Goal: Complete application form

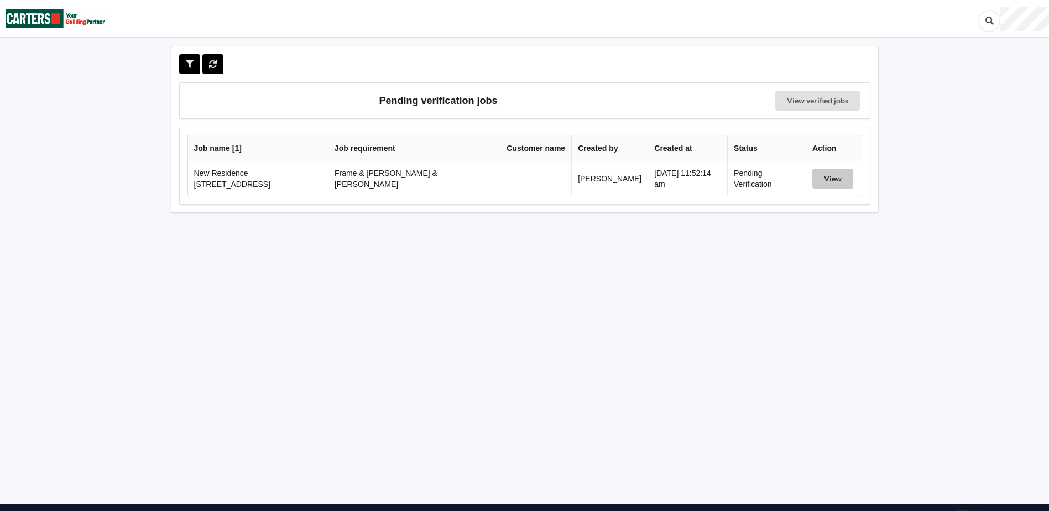
click at [829, 181] on button "View" at bounding box center [832, 179] width 41 height 20
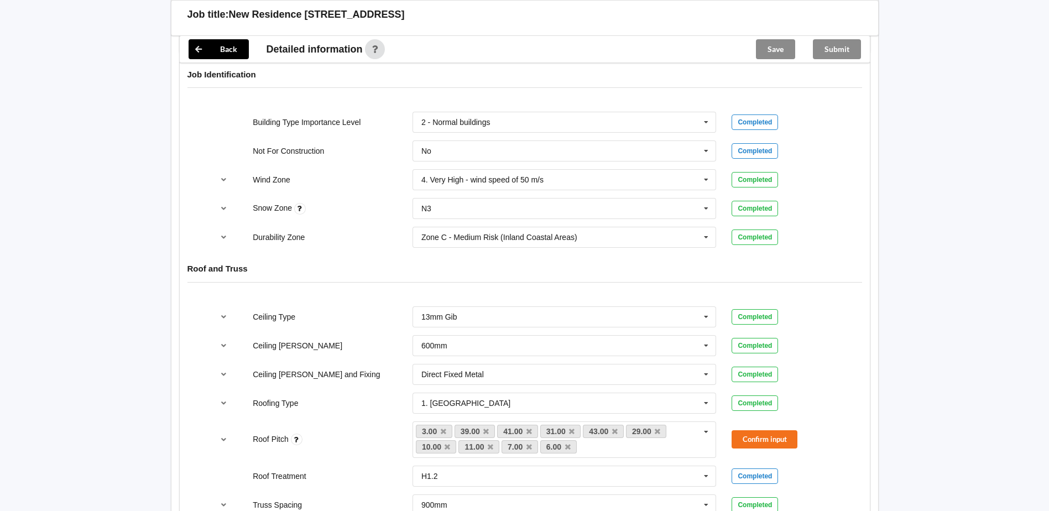
scroll to position [498, 0]
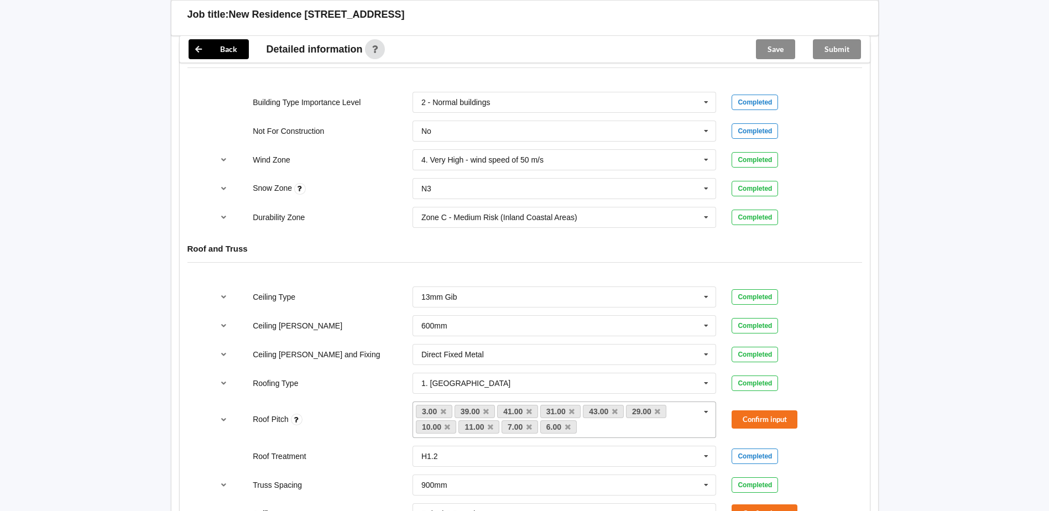
click at [707, 402] on icon at bounding box center [706, 412] width 17 height 20
click at [222, 416] on icon "reference-toggle" at bounding box center [223, 419] width 9 height 7
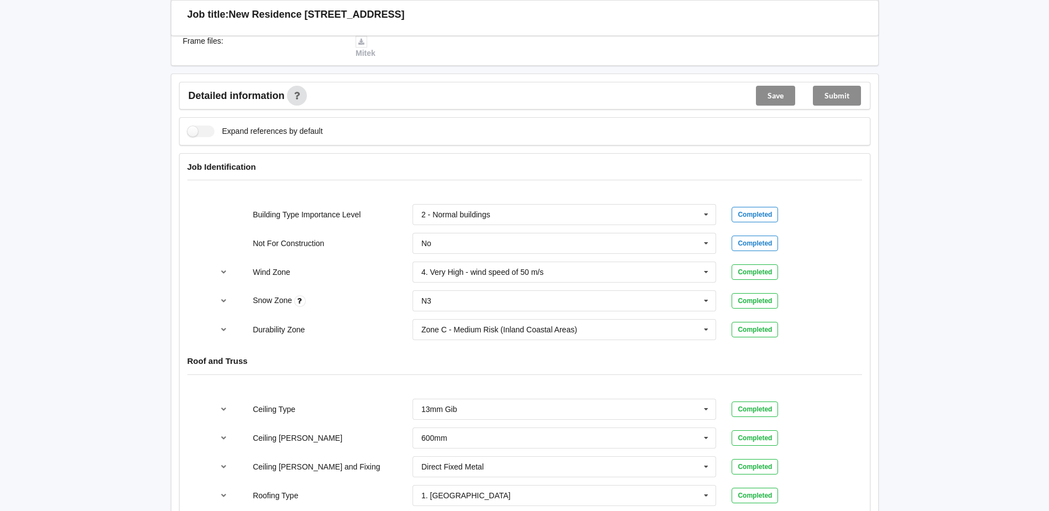
scroll to position [553, 0]
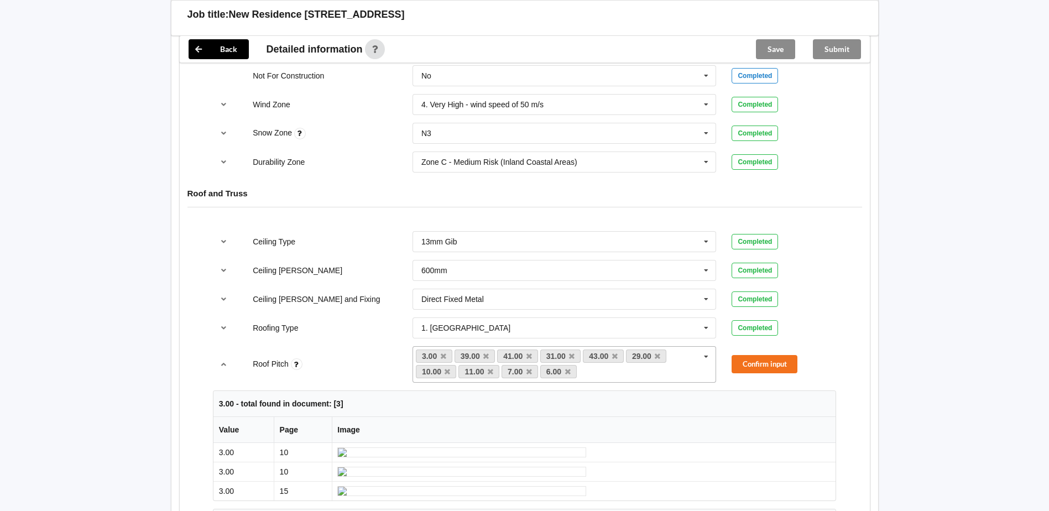
click at [707, 347] on icon at bounding box center [706, 357] width 17 height 20
click at [643, 382] on div "None" at bounding box center [564, 392] width 303 height 20
click at [610, 368] on icon at bounding box center [611, 371] width 6 height 7
click at [571, 365] on link "6.00" at bounding box center [558, 371] width 36 height 13
click at [568, 368] on icon at bounding box center [568, 371] width 6 height 7
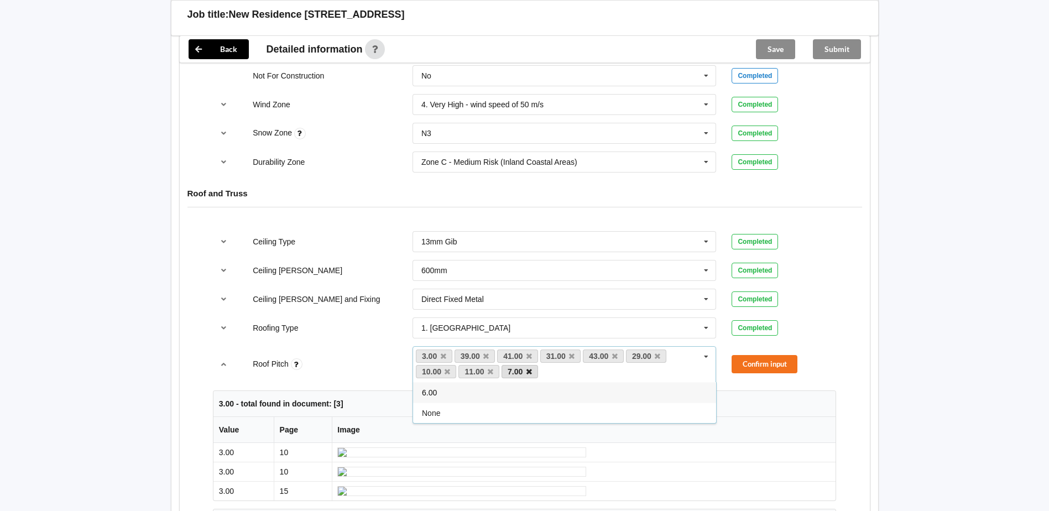
click at [527, 368] on icon at bounding box center [529, 371] width 6 height 7
click at [491, 368] on icon at bounding box center [491, 371] width 6 height 7
click at [452, 365] on link "10.00" at bounding box center [436, 371] width 41 height 13
click at [445, 353] on icon at bounding box center [444, 356] width 6 height 7
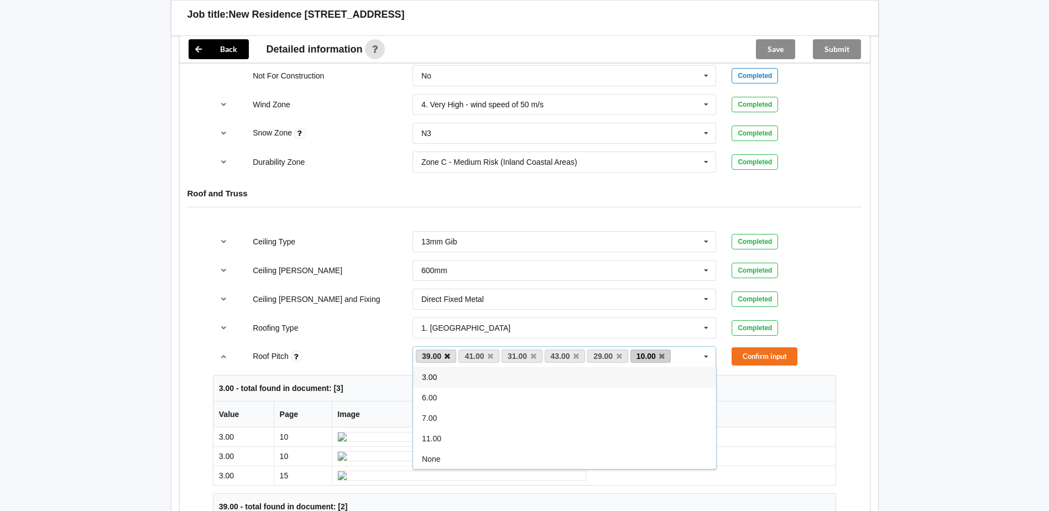
click at [447, 353] on icon at bounding box center [447, 356] width 6 height 7
click at [451, 349] on link "41.00" at bounding box center [436, 355] width 41 height 13
click at [452, 349] on link "41.00" at bounding box center [436, 355] width 41 height 13
click at [449, 353] on icon at bounding box center [447, 356] width 6 height 7
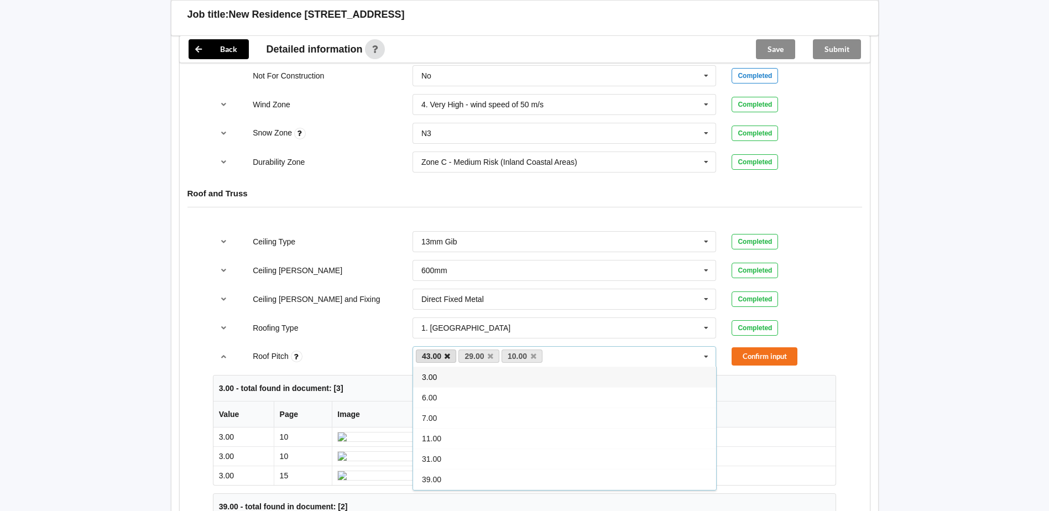
click at [444, 353] on icon at bounding box center [447, 356] width 6 height 7
click at [827, 349] on div "Input required" at bounding box center [783, 356] width 104 height 14
click at [710, 347] on icon at bounding box center [706, 357] width 17 height 20
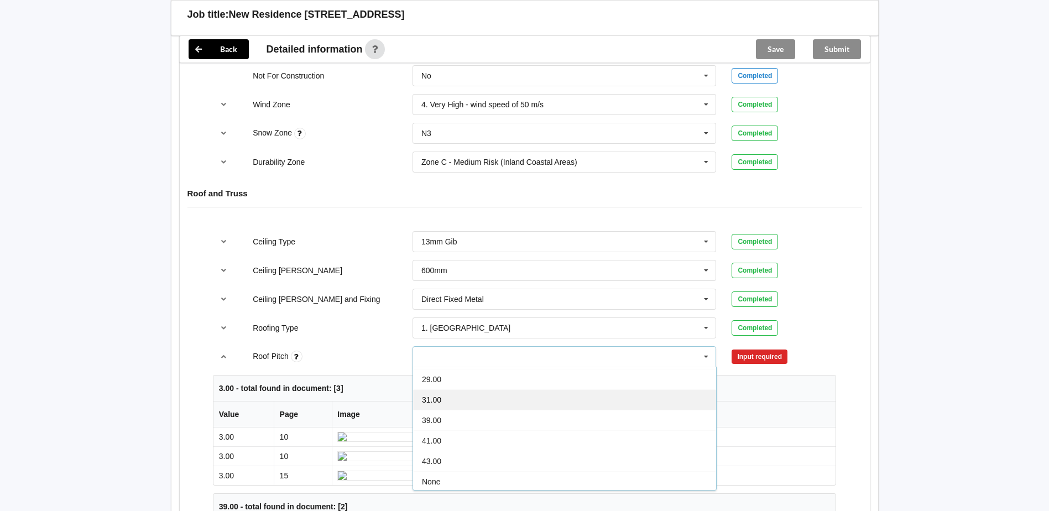
scroll to position [102, 0]
click at [517, 350] on div "3.00 6.00 7.00 10.00 11.00 29.00 31.00 39.00 41.00 43.00 None" at bounding box center [564, 356] width 304 height 21
type input "As per plan"
click at [835, 338] on div "Roof Pitch As per plan Add As per plan Input required" at bounding box center [524, 356] width 639 height 36
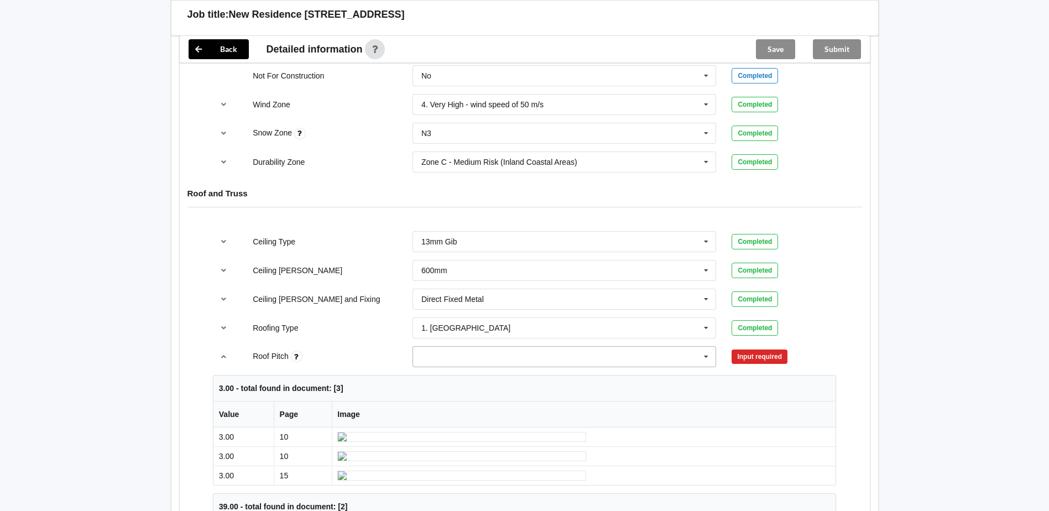
click at [472, 354] on div "As per plan 3.00 6.00 7.00 10.00 11.00 29.00 31.00 39.00 41.00 43.00 None" at bounding box center [564, 356] width 304 height 21
type input "6.75"
click at [453, 367] on div "Add 6.75" at bounding box center [564, 377] width 303 height 20
type input "3"
click at [436, 393] on span "3.00" at bounding box center [429, 397] width 15 height 9
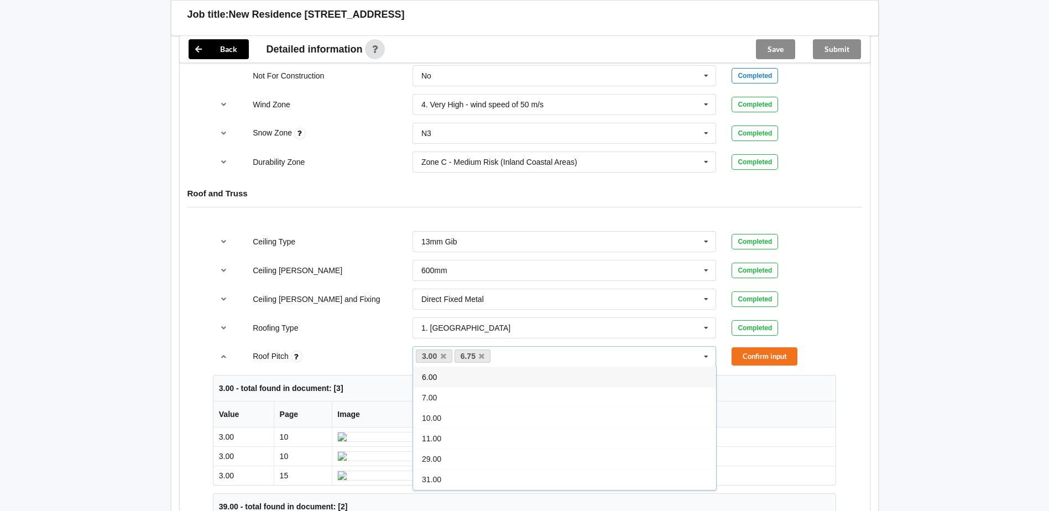
click at [835, 347] on div "Confirm input" at bounding box center [783, 356] width 104 height 18
click at [757, 350] on button "Confirm input" at bounding box center [764, 356] width 66 height 18
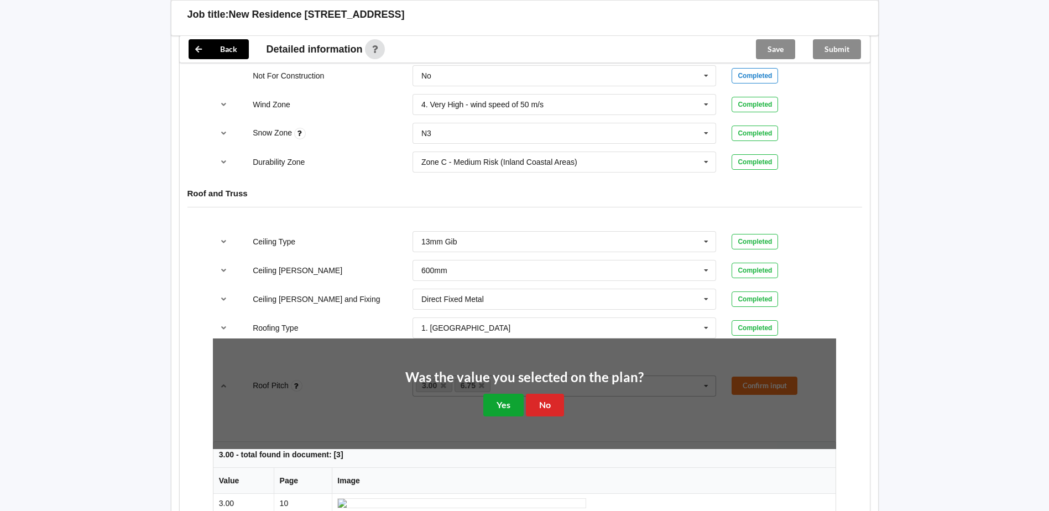
click at [499, 395] on button "Yes" at bounding box center [503, 405] width 40 height 23
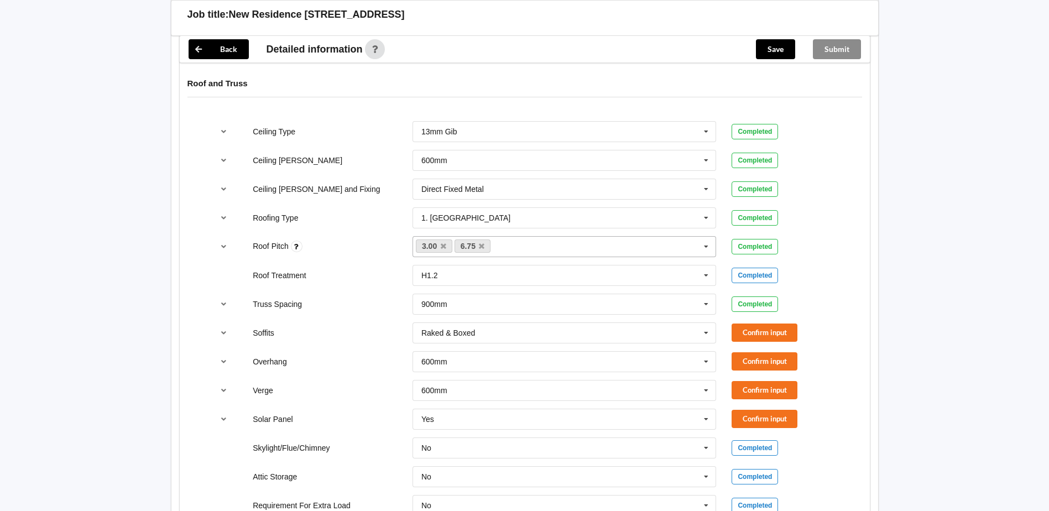
scroll to position [663, 0]
click at [707, 322] on icon at bounding box center [706, 332] width 17 height 20
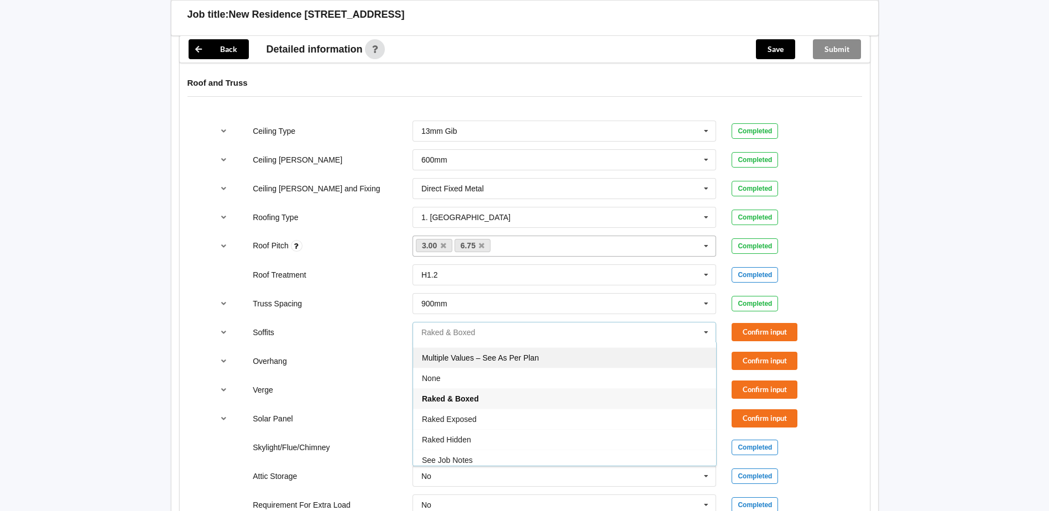
scroll to position [20, 0]
click at [707, 322] on icon at bounding box center [706, 332] width 17 height 20
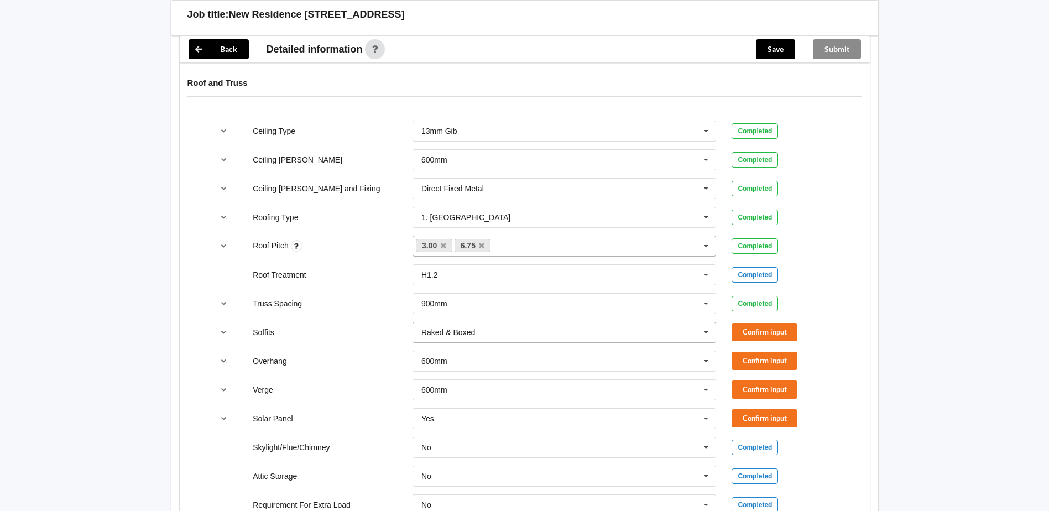
click at [705, 322] on icon at bounding box center [706, 332] width 17 height 20
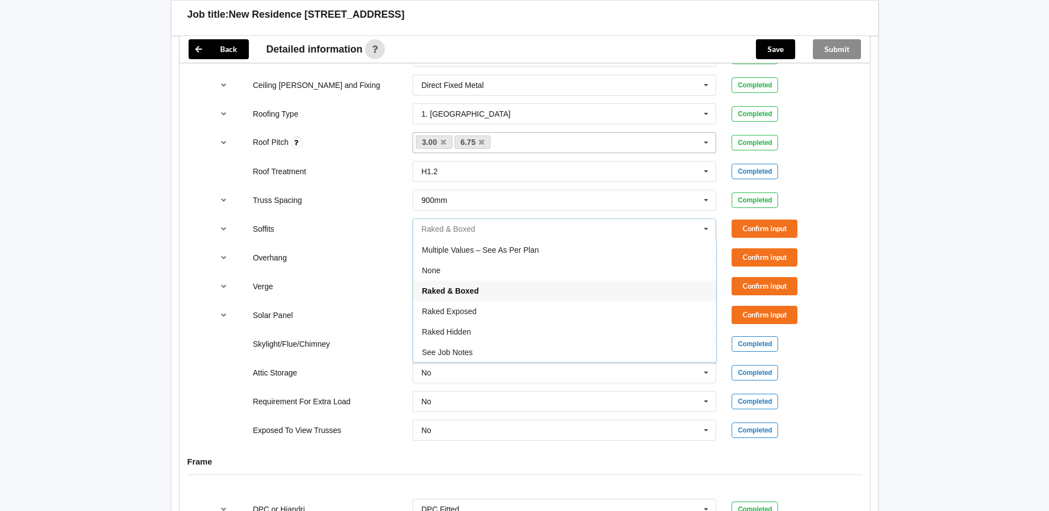
scroll to position [774, 0]
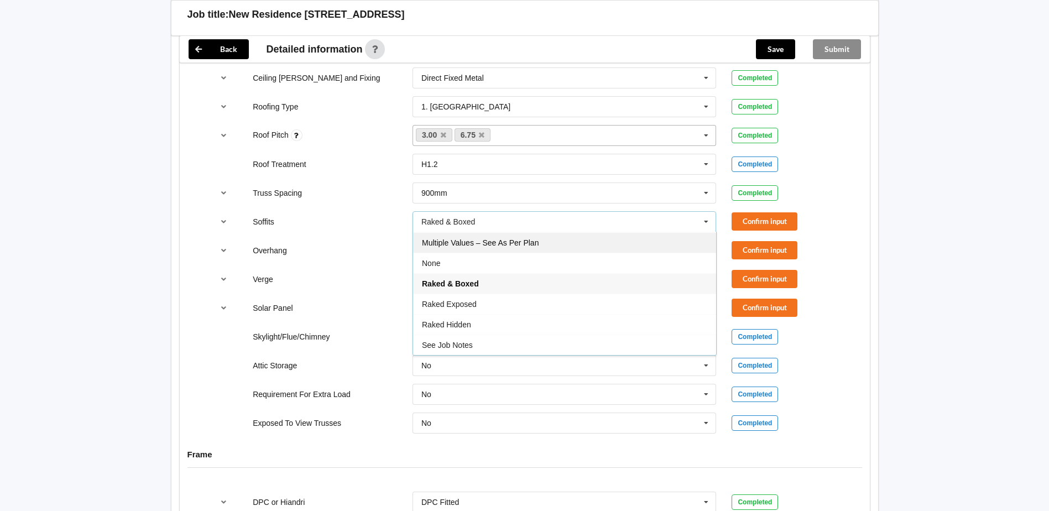
click at [494, 238] on span "Multiple Values – See As Per Plan" at bounding box center [480, 242] width 117 height 9
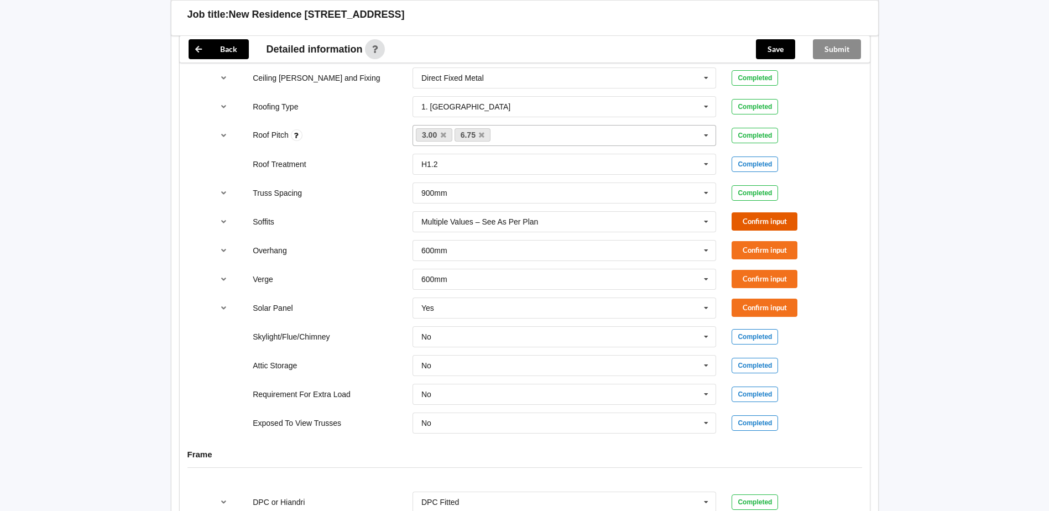
click at [754, 212] on button "Confirm input" at bounding box center [764, 221] width 66 height 18
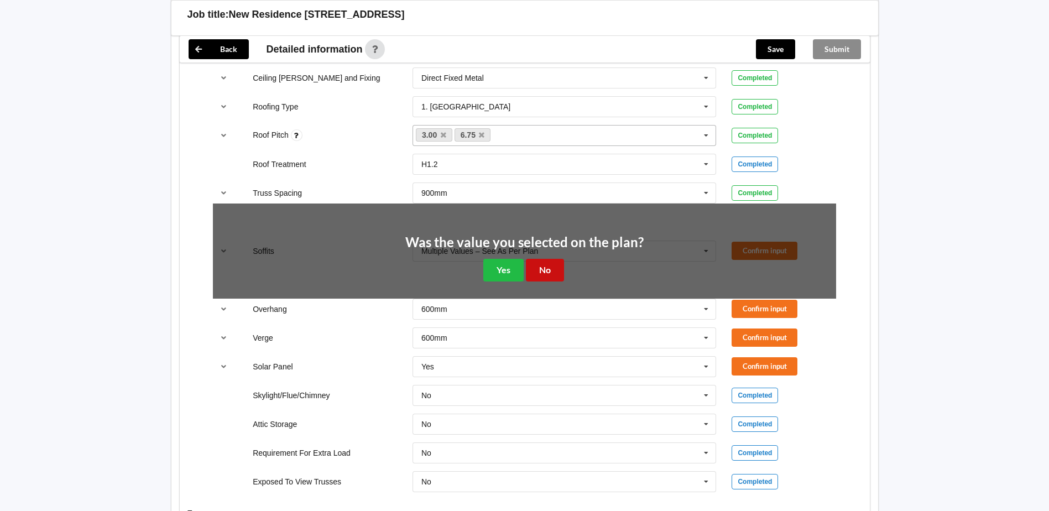
click at [537, 259] on button "No" at bounding box center [545, 270] width 38 height 23
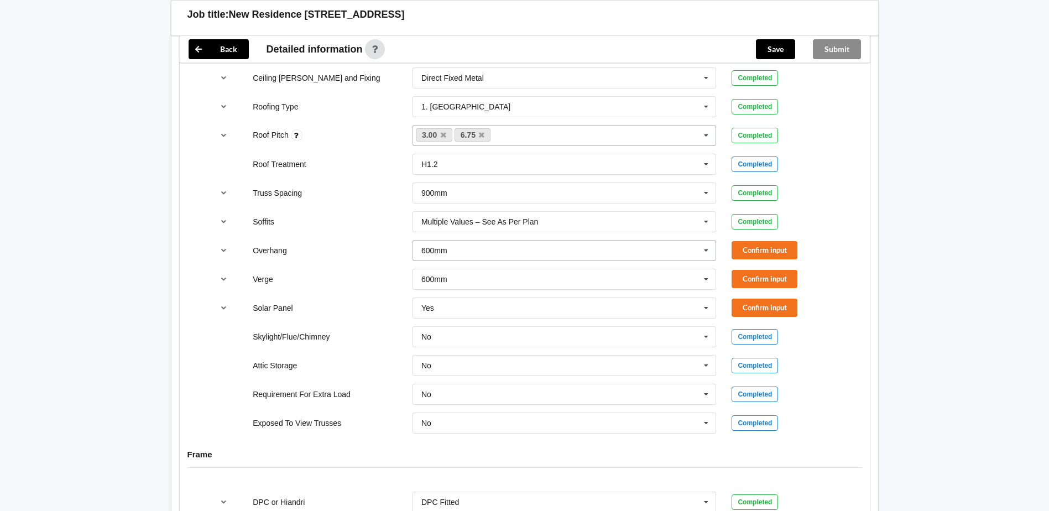
click at [707, 240] on icon at bounding box center [706, 250] width 17 height 20
click at [527, 342] on div "Multiple Values – See As Per Plan" at bounding box center [564, 352] width 303 height 20
click at [744, 241] on button "Confirm input" at bounding box center [764, 250] width 66 height 18
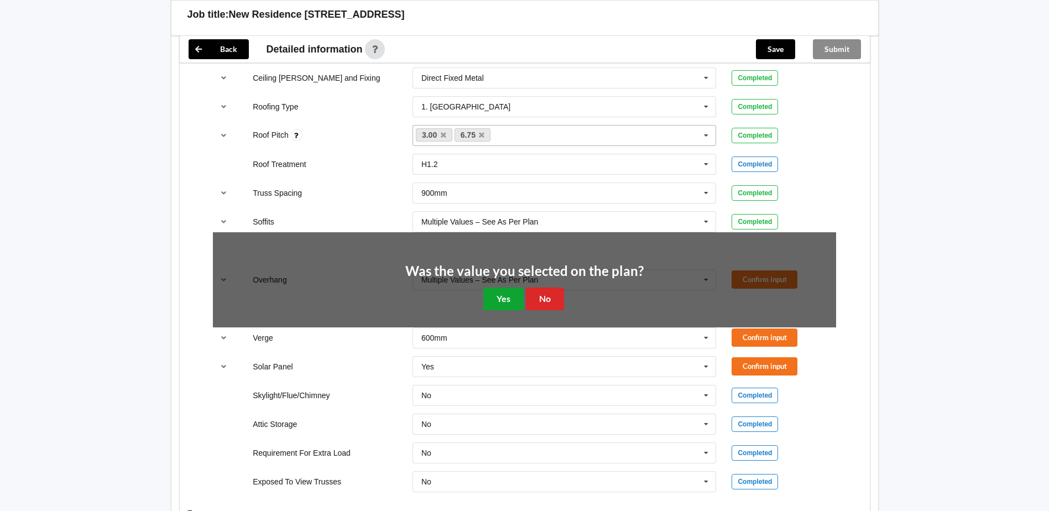
click at [503, 289] on button "Yes" at bounding box center [503, 298] width 40 height 23
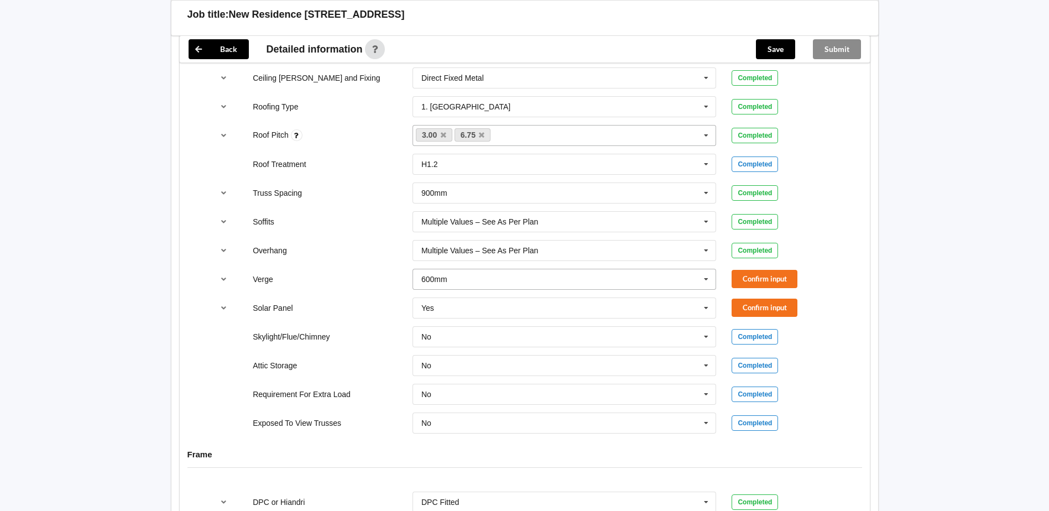
click at [704, 269] on icon at bounding box center [706, 279] width 17 height 20
click at [521, 371] on div "Multiple Values – See As Per Plan" at bounding box center [564, 381] width 303 height 20
click at [743, 270] on button "Confirm input" at bounding box center [764, 279] width 66 height 18
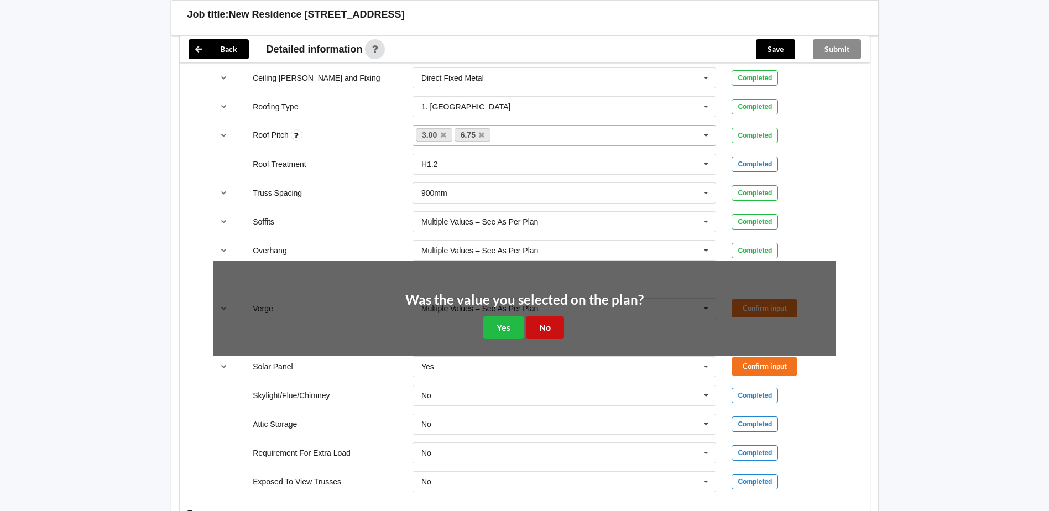
click at [531, 316] on button "No" at bounding box center [545, 327] width 38 height 23
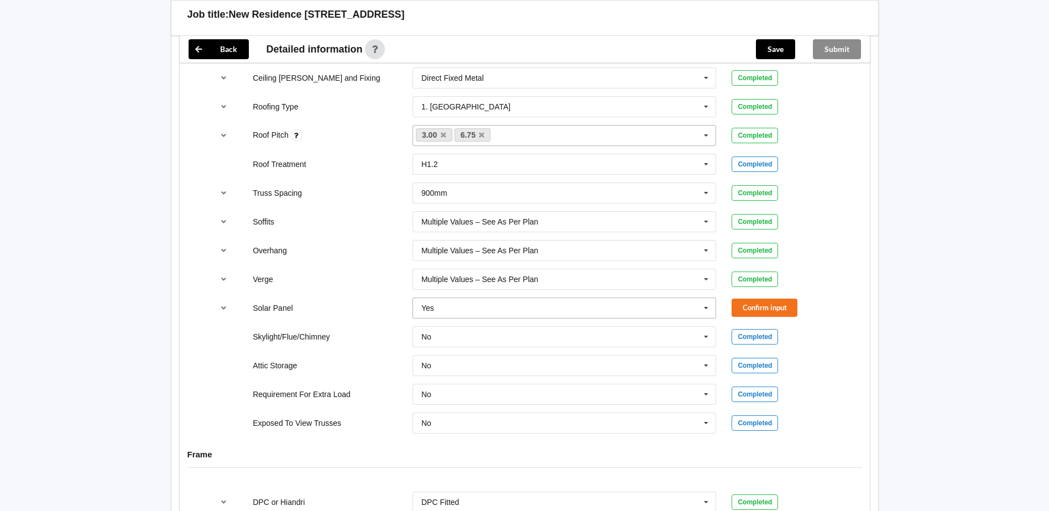
click at [705, 298] on icon at bounding box center [706, 308] width 17 height 20
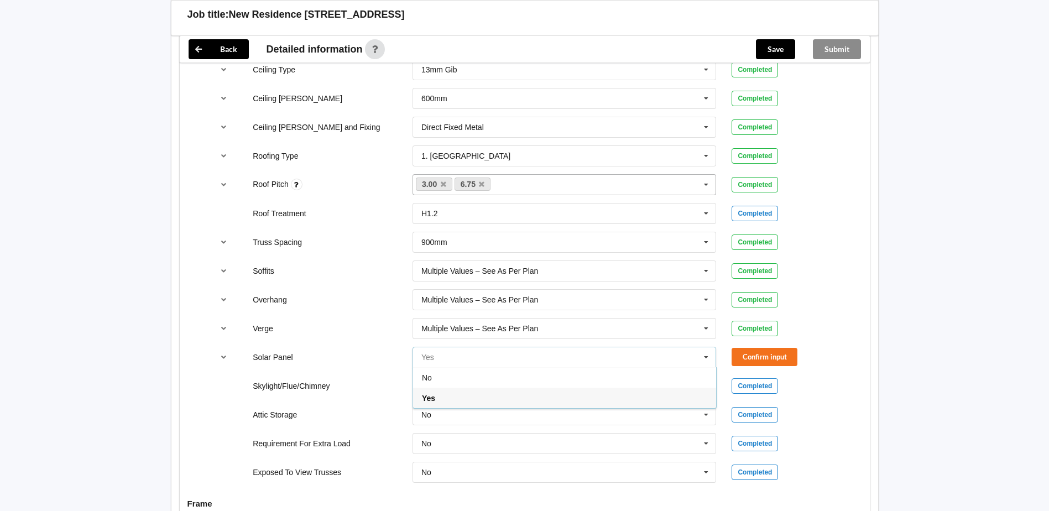
scroll to position [719, 0]
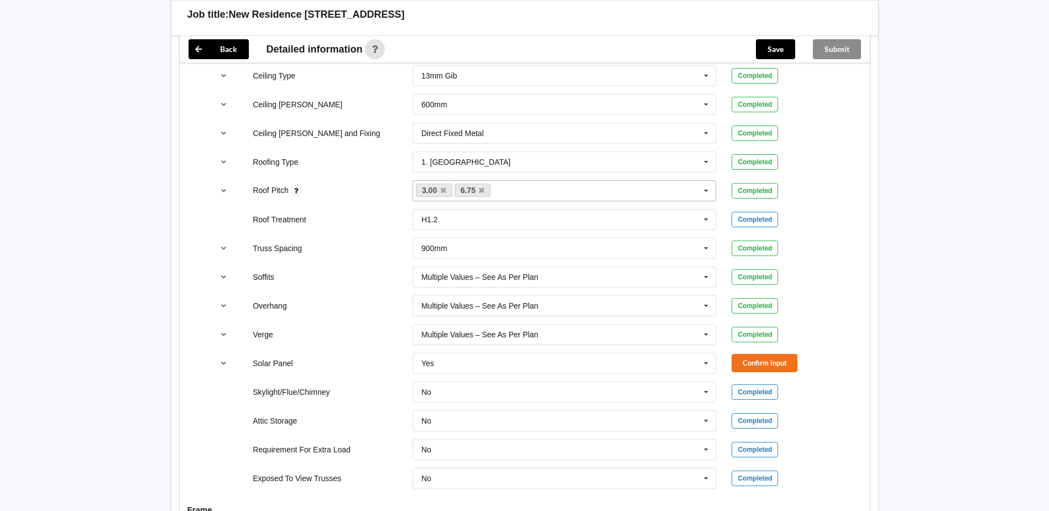
click at [384, 345] on div "Solar Panel Yes No Yes Confirm input" at bounding box center [524, 363] width 639 height 36
click at [224, 359] on icon "reference-toggle" at bounding box center [223, 362] width 9 height 7
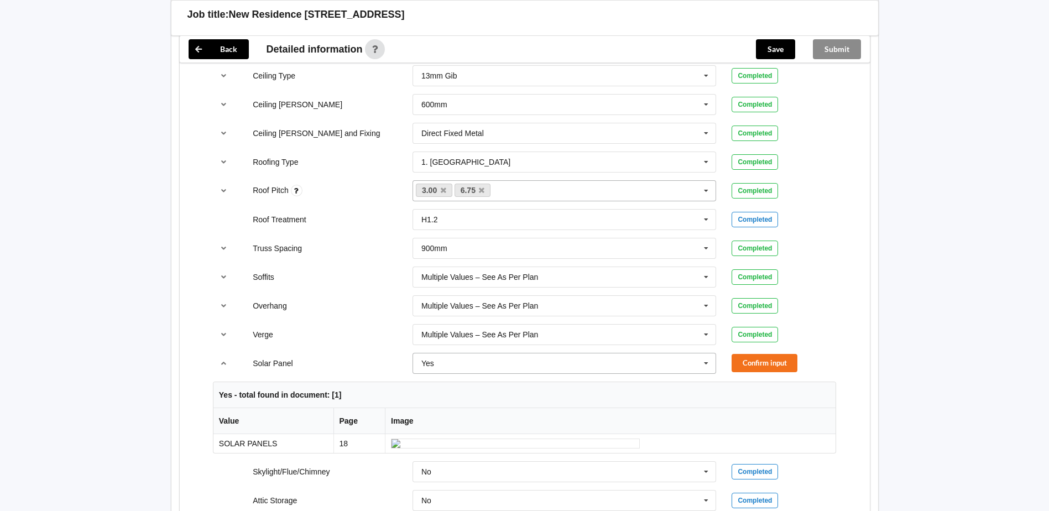
click at [703, 353] on icon at bounding box center [706, 363] width 17 height 20
click at [704, 353] on icon at bounding box center [706, 363] width 17 height 20
click at [224, 359] on icon "reference-toggle" at bounding box center [223, 362] width 9 height 7
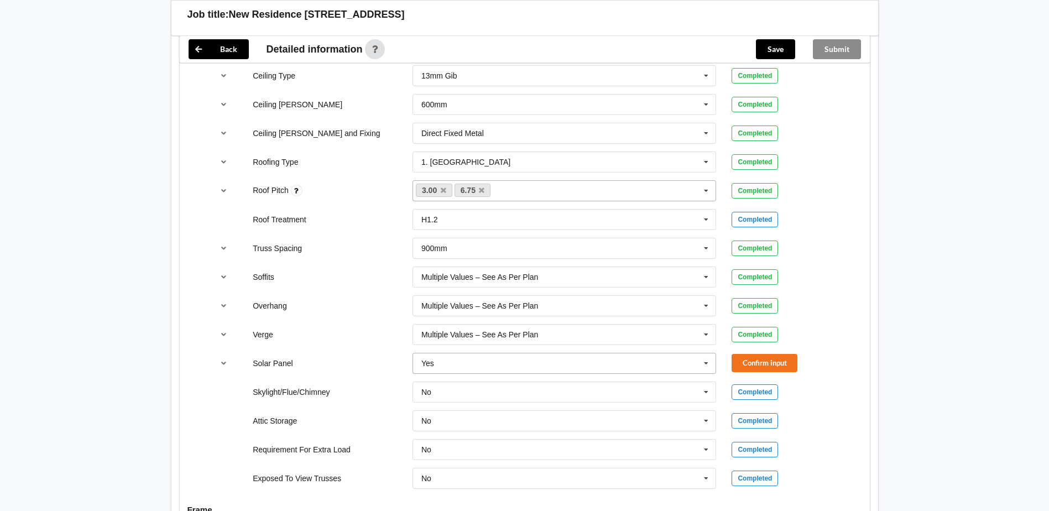
click at [469, 355] on input "text" at bounding box center [565, 363] width 303 height 20
click at [706, 353] on icon at bounding box center [706, 363] width 17 height 20
drag, startPoint x: 552, startPoint y: 360, endPoint x: 533, endPoint y: 359, distance: 18.3
click at [543, 360] on input "text" at bounding box center [565, 363] width 303 height 20
click at [428, 379] on span "No" at bounding box center [427, 383] width 10 height 9
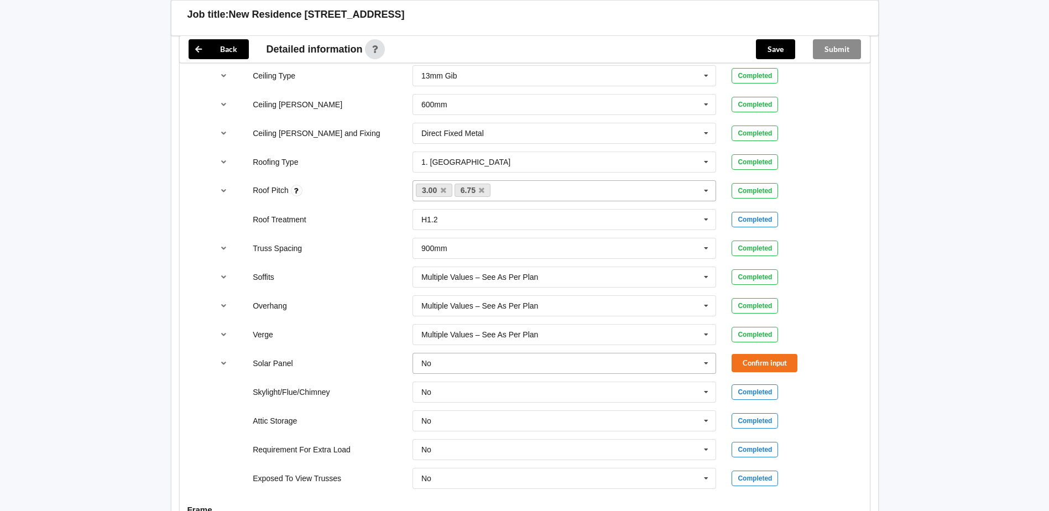
click at [447, 358] on input "text" at bounding box center [565, 363] width 303 height 20
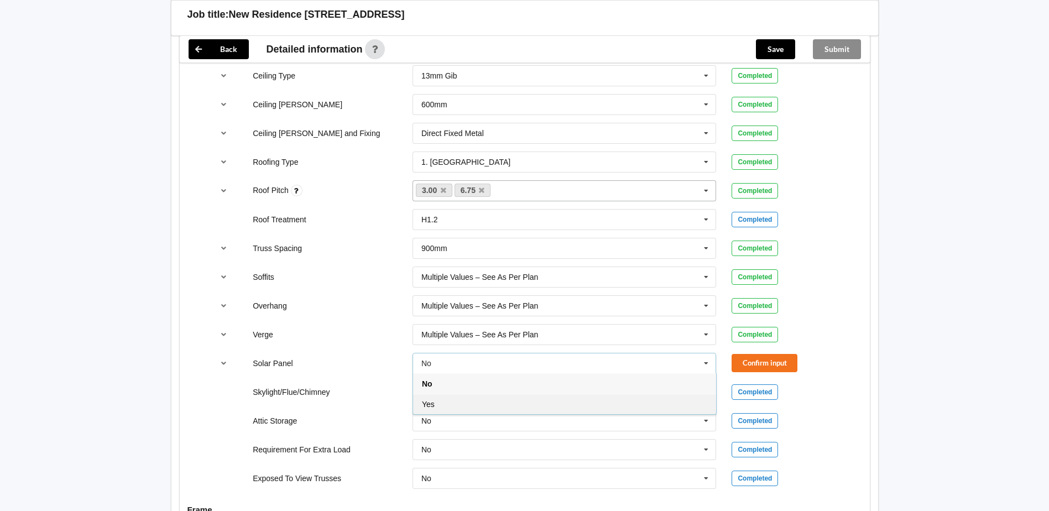
click at [433, 394] on div "Yes" at bounding box center [564, 404] width 303 height 20
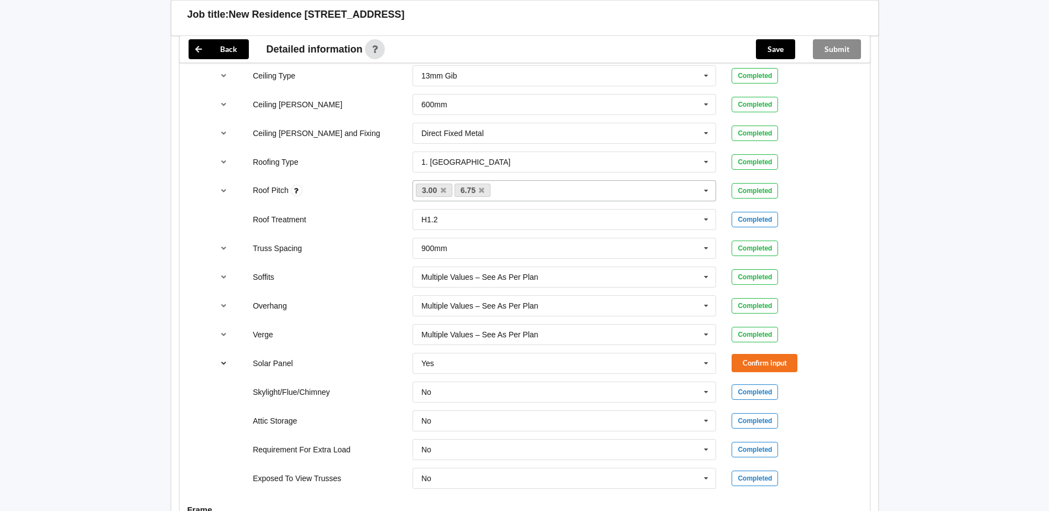
click at [224, 359] on icon "reference-toggle" at bounding box center [223, 362] width 9 height 7
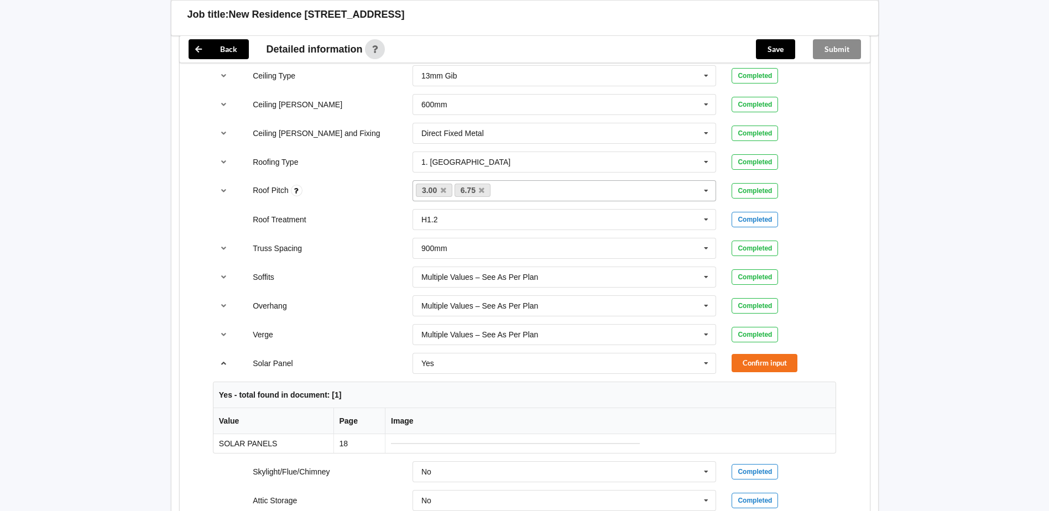
scroll to position [774, 0]
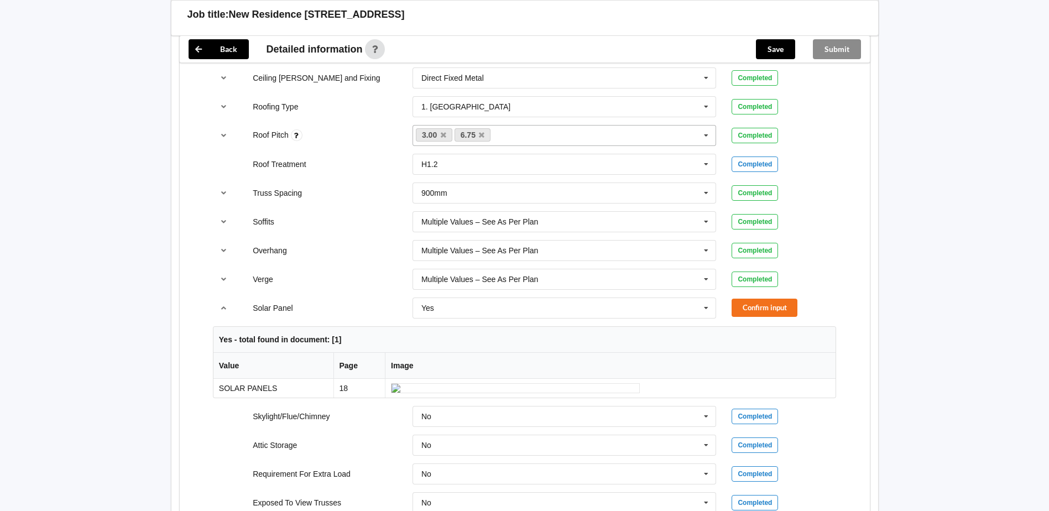
click at [443, 393] on img at bounding box center [515, 388] width 249 height 10
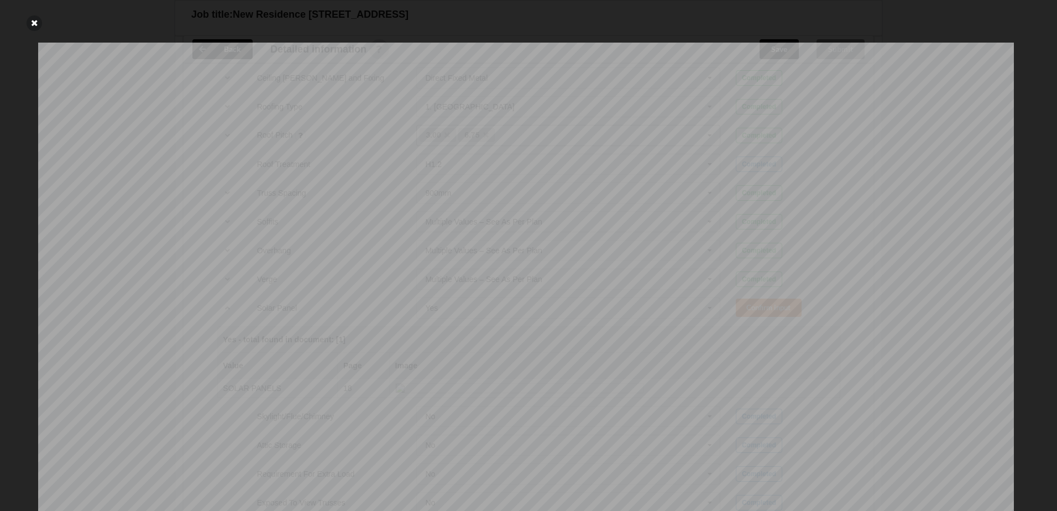
click at [35, 23] on icon at bounding box center [34, 22] width 15 height 15
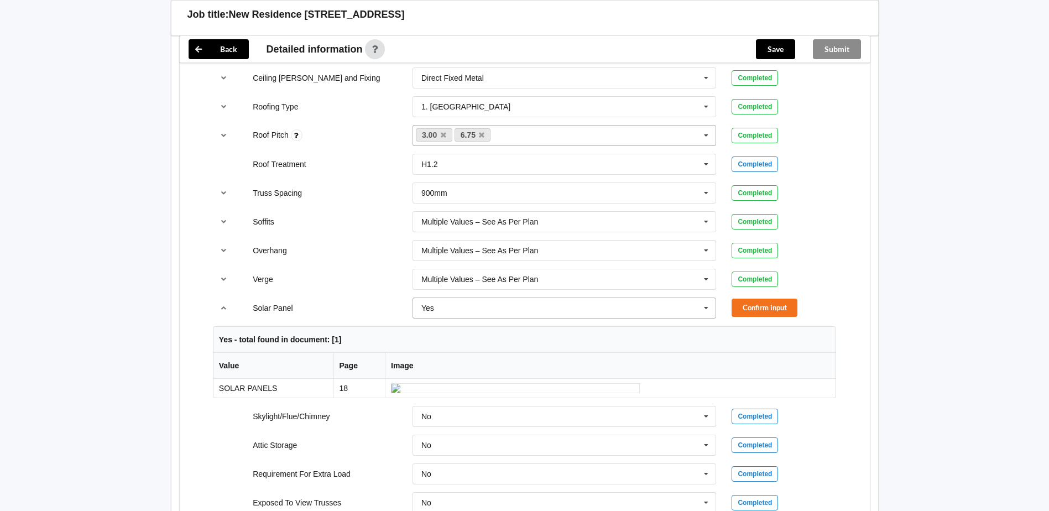
click at [705, 298] on icon at bounding box center [706, 308] width 17 height 20
click at [559, 323] on div "No" at bounding box center [564, 328] width 303 height 20
click at [750, 299] on button "Confirm input" at bounding box center [764, 308] width 66 height 18
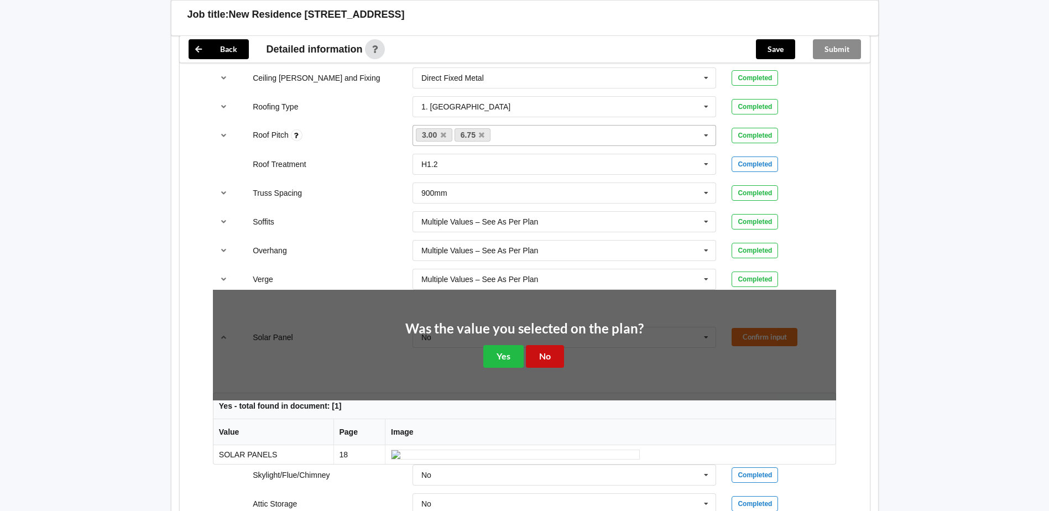
click at [556, 345] on button "No" at bounding box center [545, 356] width 38 height 23
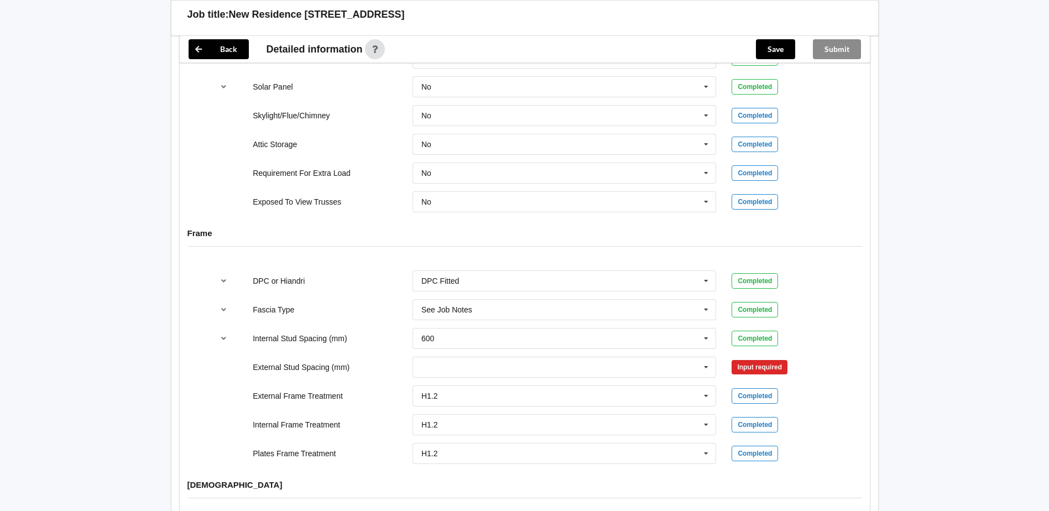
scroll to position [1050, 0]
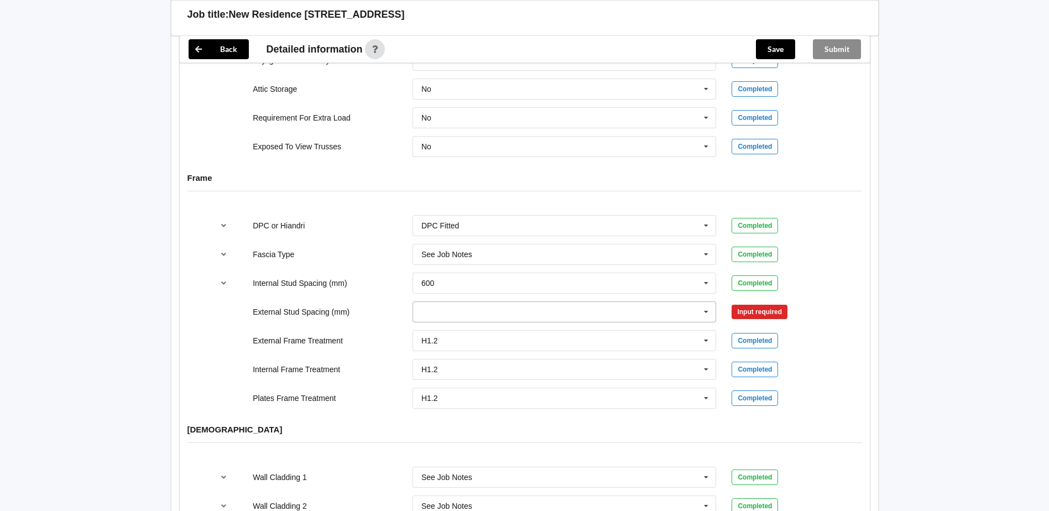
click at [705, 302] on icon at bounding box center [706, 312] width 17 height 20
click at [667, 302] on input "text" at bounding box center [565, 312] width 303 height 20
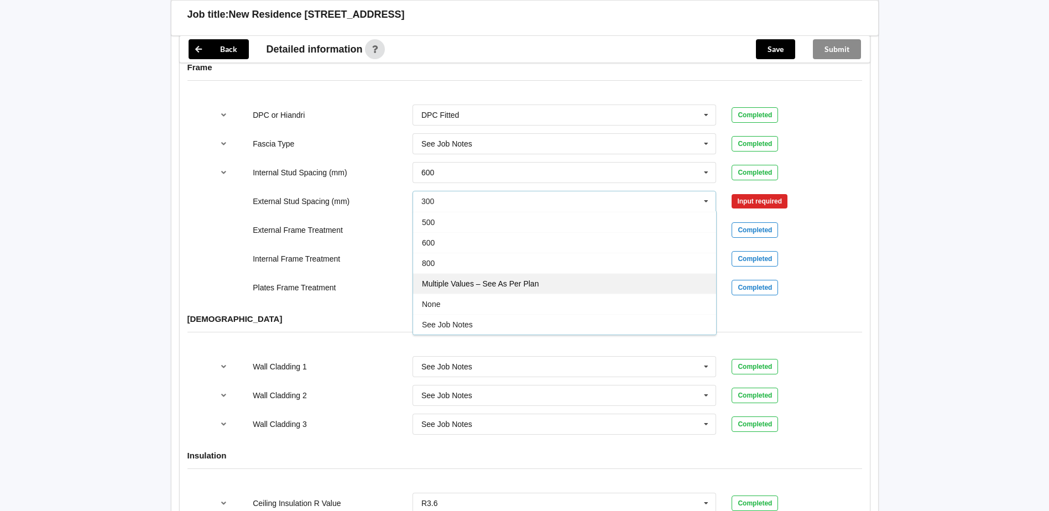
click at [516, 279] on span "Multiple Values – See As Per Plan" at bounding box center [480, 283] width 117 height 9
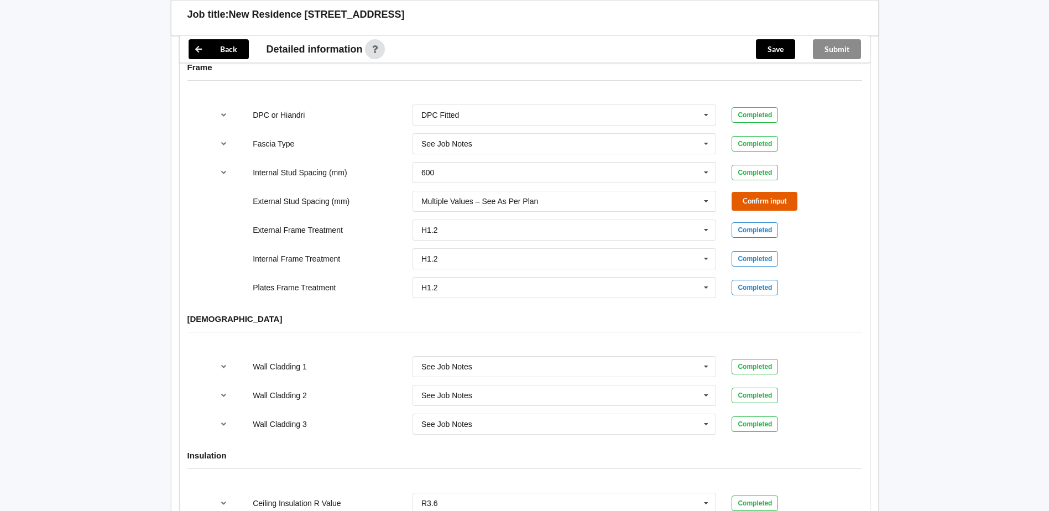
click at [758, 192] on button "Confirm input" at bounding box center [764, 201] width 66 height 18
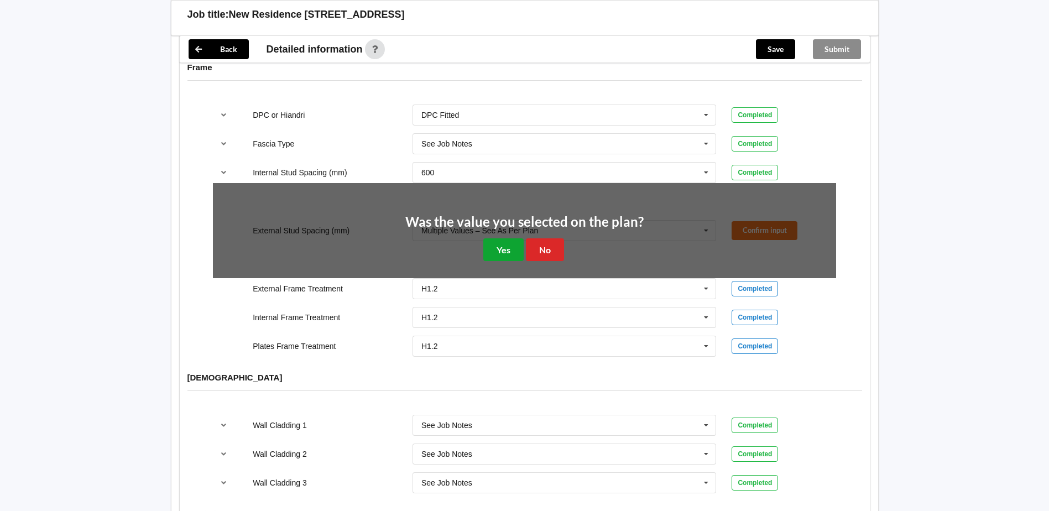
click at [512, 238] on button "Yes" at bounding box center [503, 249] width 40 height 23
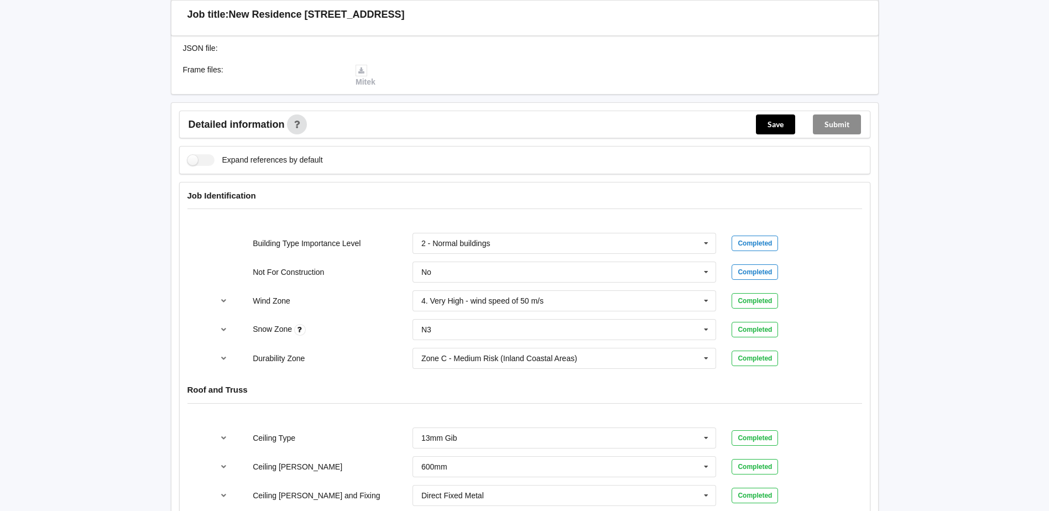
scroll to position [301, 0]
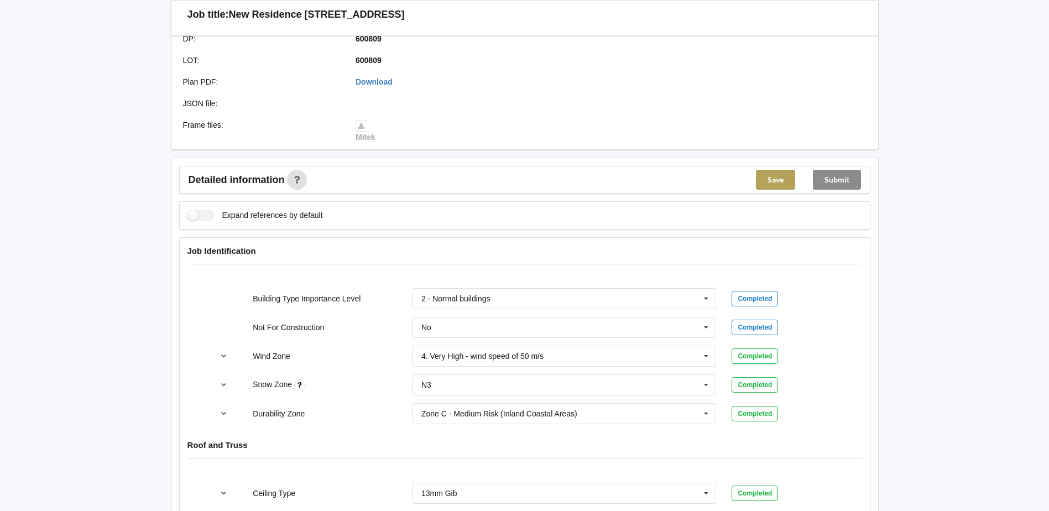
click at [773, 172] on button "Save" at bounding box center [775, 180] width 39 height 20
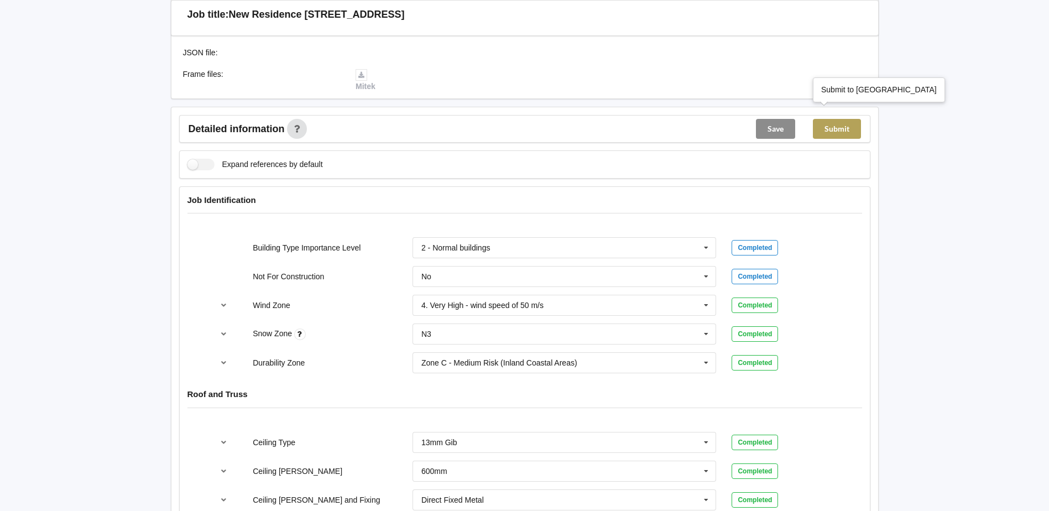
click at [841, 119] on button "Submit" at bounding box center [837, 129] width 48 height 20
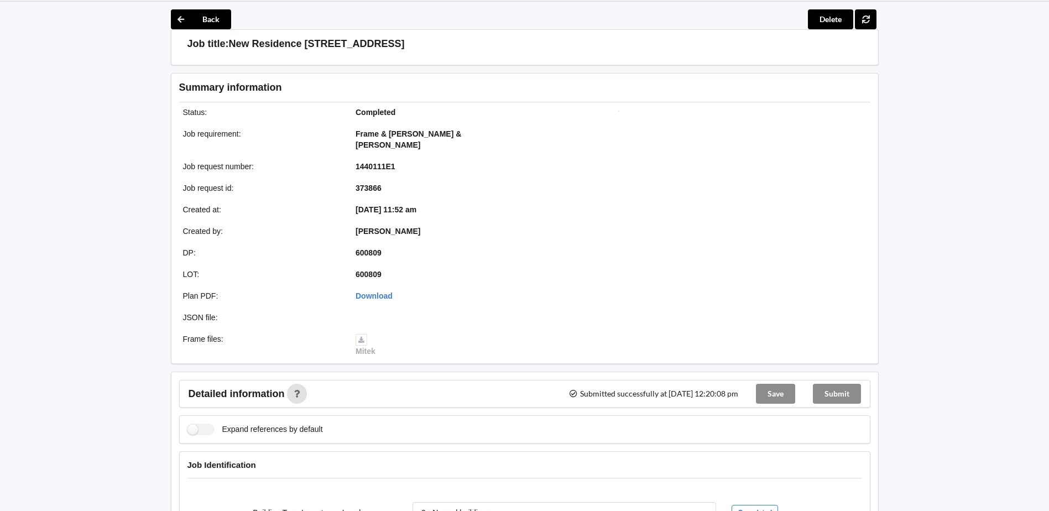
scroll to position [55, 0]
